Goal: Task Accomplishment & Management: Use online tool/utility

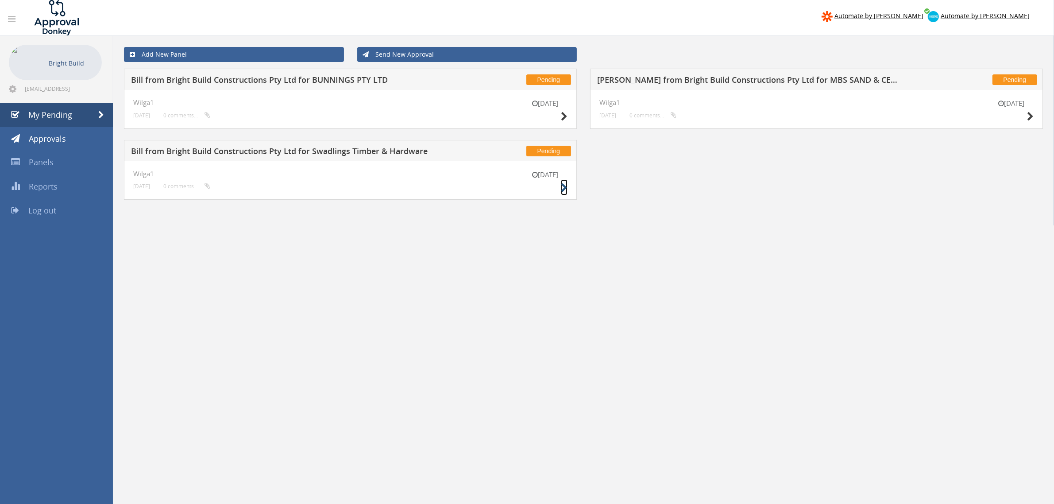
click at [562, 191] on icon at bounding box center [564, 187] width 7 height 9
click at [1032, 116] on icon at bounding box center [1030, 116] width 7 height 9
click at [564, 116] on icon at bounding box center [564, 116] width 7 height 9
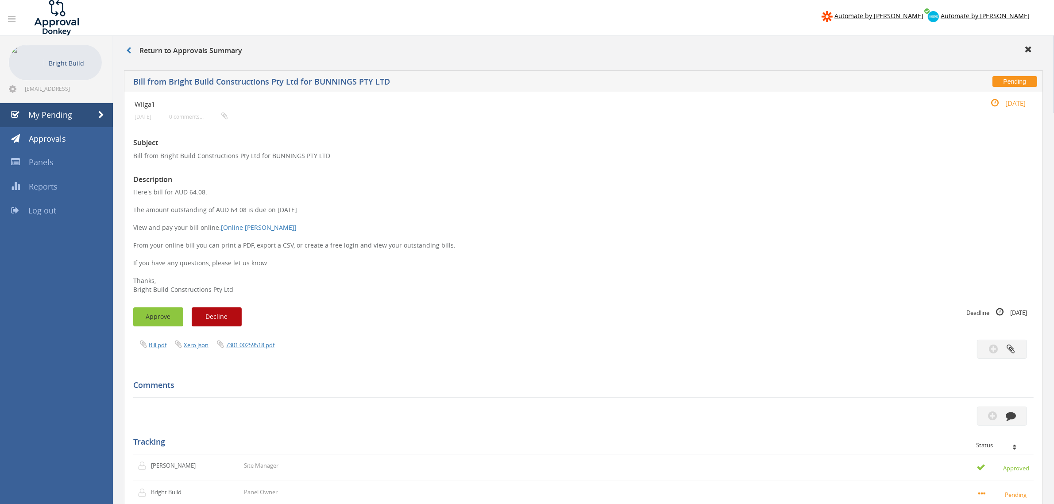
click at [157, 319] on button "Approve" at bounding box center [158, 316] width 50 height 19
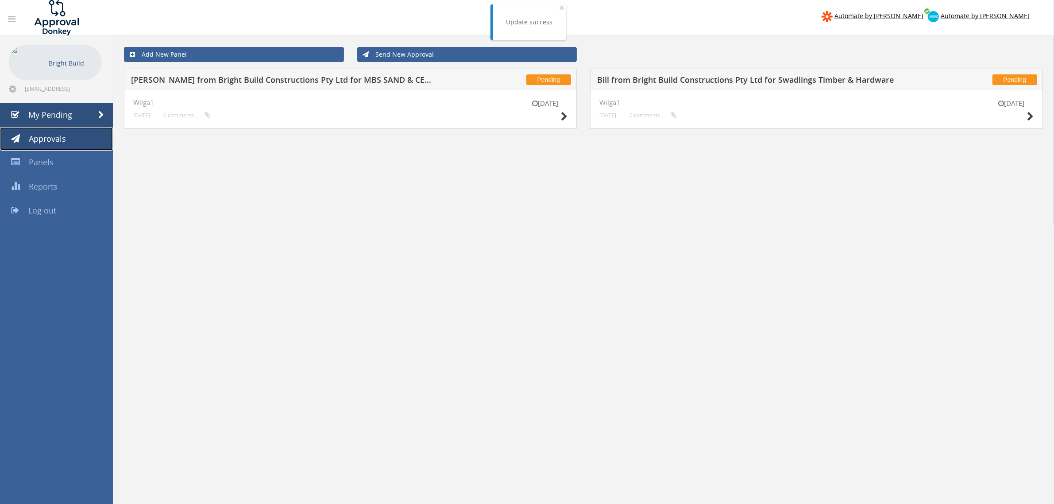
click at [40, 138] on span "Approvals" at bounding box center [47, 138] width 37 height 11
click at [1025, 117] on div "[DATE]" at bounding box center [1011, 111] width 44 height 25
click at [1030, 116] on icon at bounding box center [1030, 116] width 7 height 9
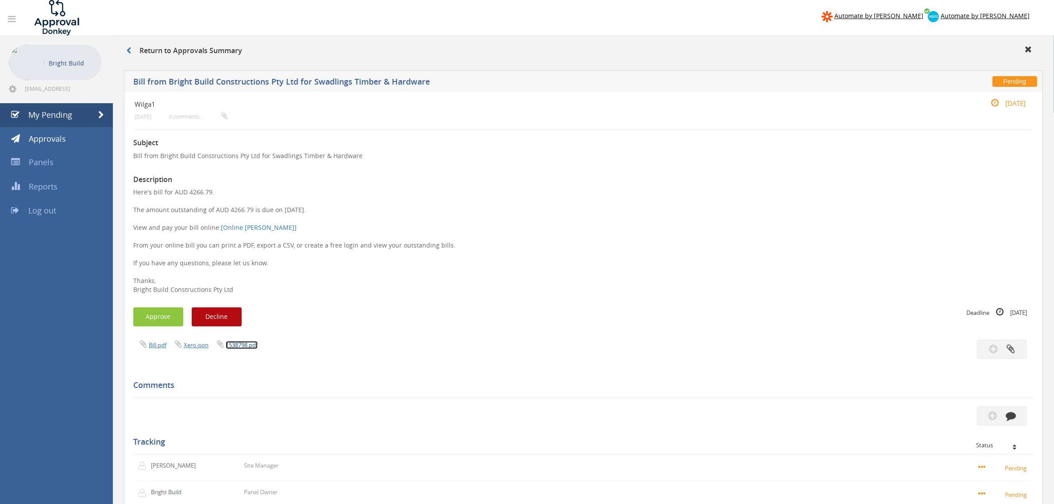
click at [244, 345] on link "1538798.pdf" at bounding box center [242, 345] width 32 height 8
